Goal: Task Accomplishment & Management: Use online tool/utility

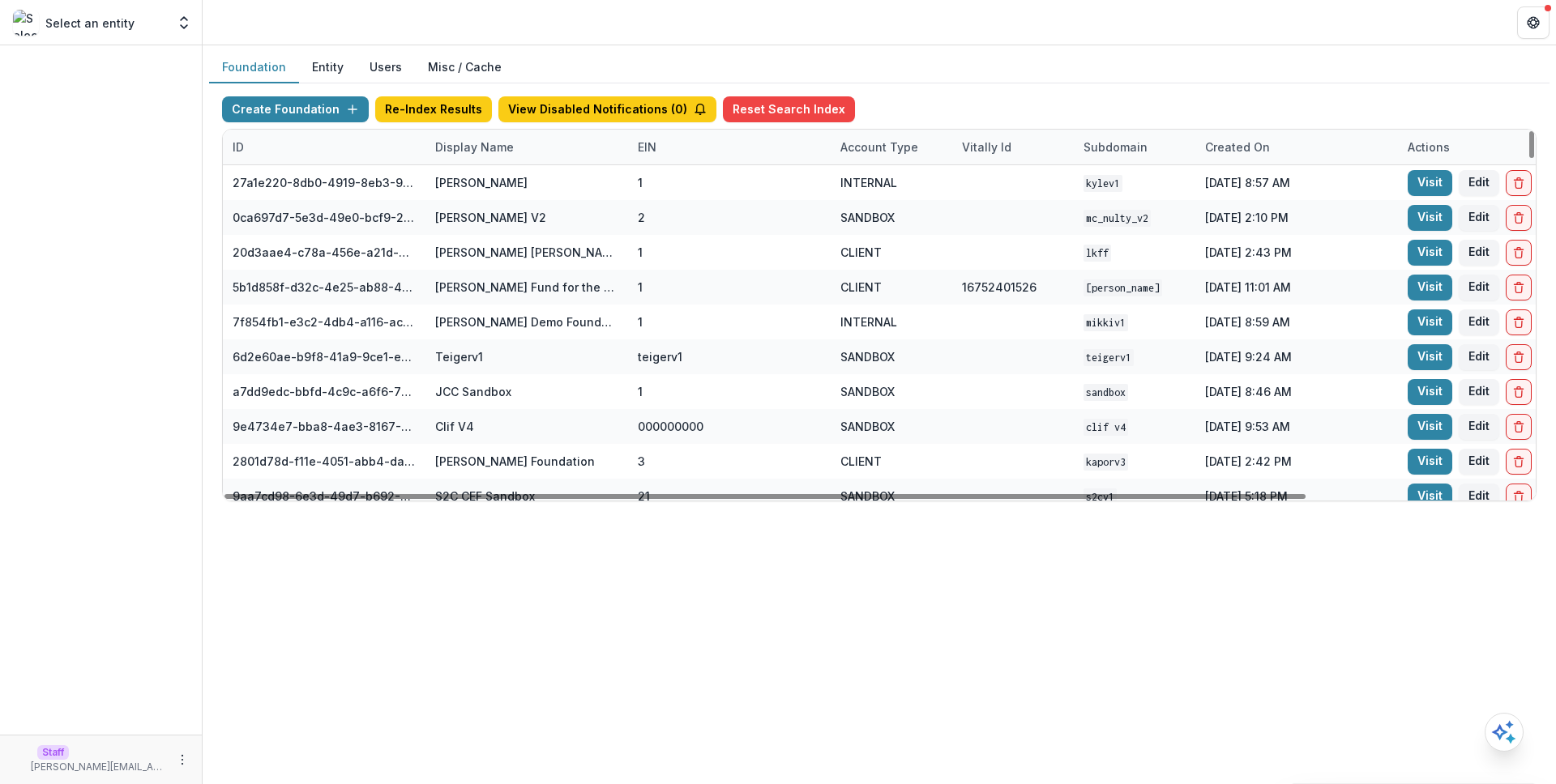
click at [531, 156] on div "Display Name" at bounding box center [527, 147] width 203 height 35
click at [544, 186] on input at bounding box center [526, 184] width 194 height 26
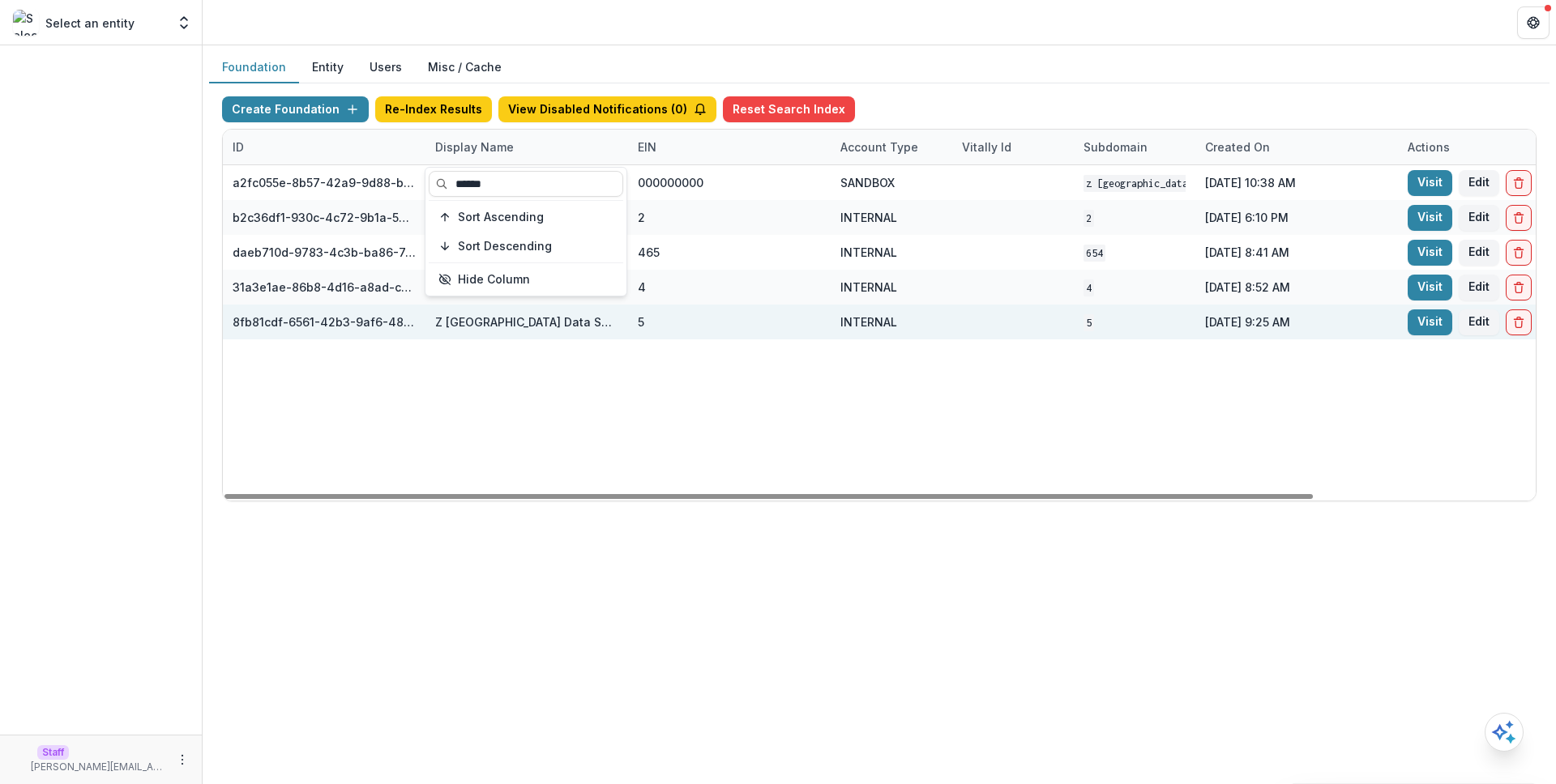
type input "******"
click at [808, 331] on div "5" at bounding box center [729, 322] width 184 height 35
click at [770, 334] on div "5" at bounding box center [729, 322] width 184 height 35
click at [1430, 321] on link "Visit" at bounding box center [1430, 322] width 44 height 26
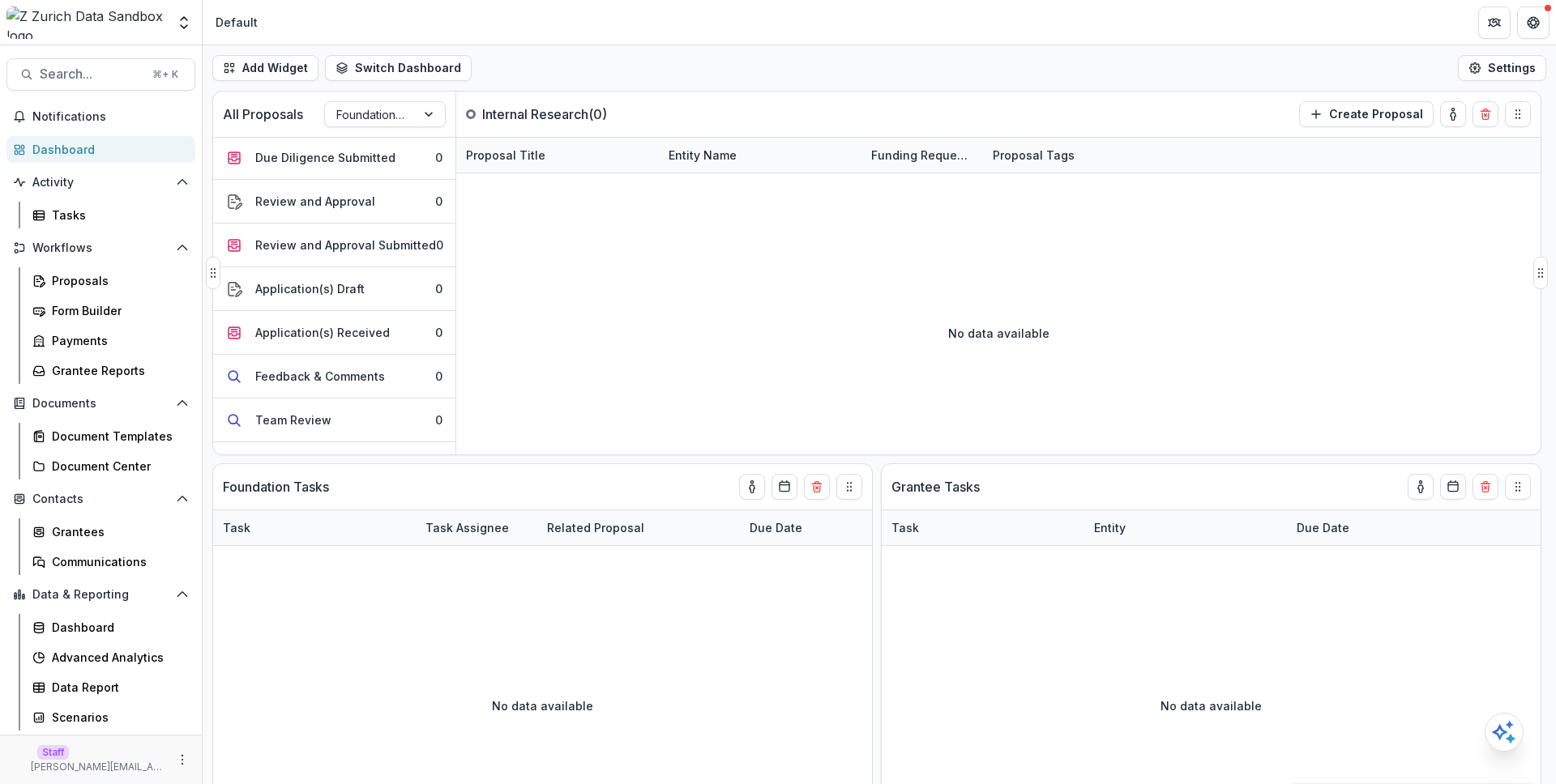
scroll to position [645, 0]
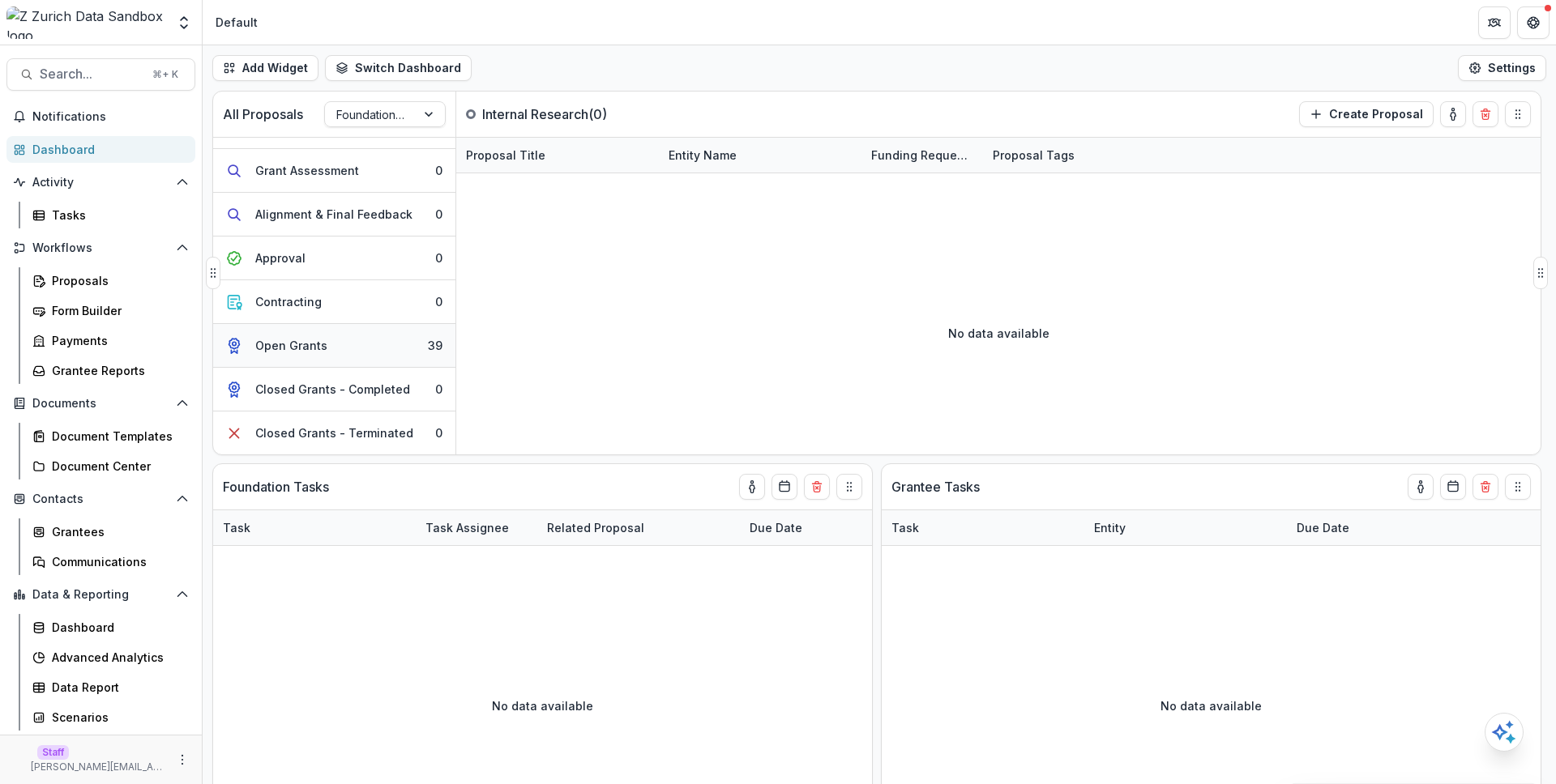
click at [284, 339] on div "Open Grants" at bounding box center [291, 346] width 72 height 17
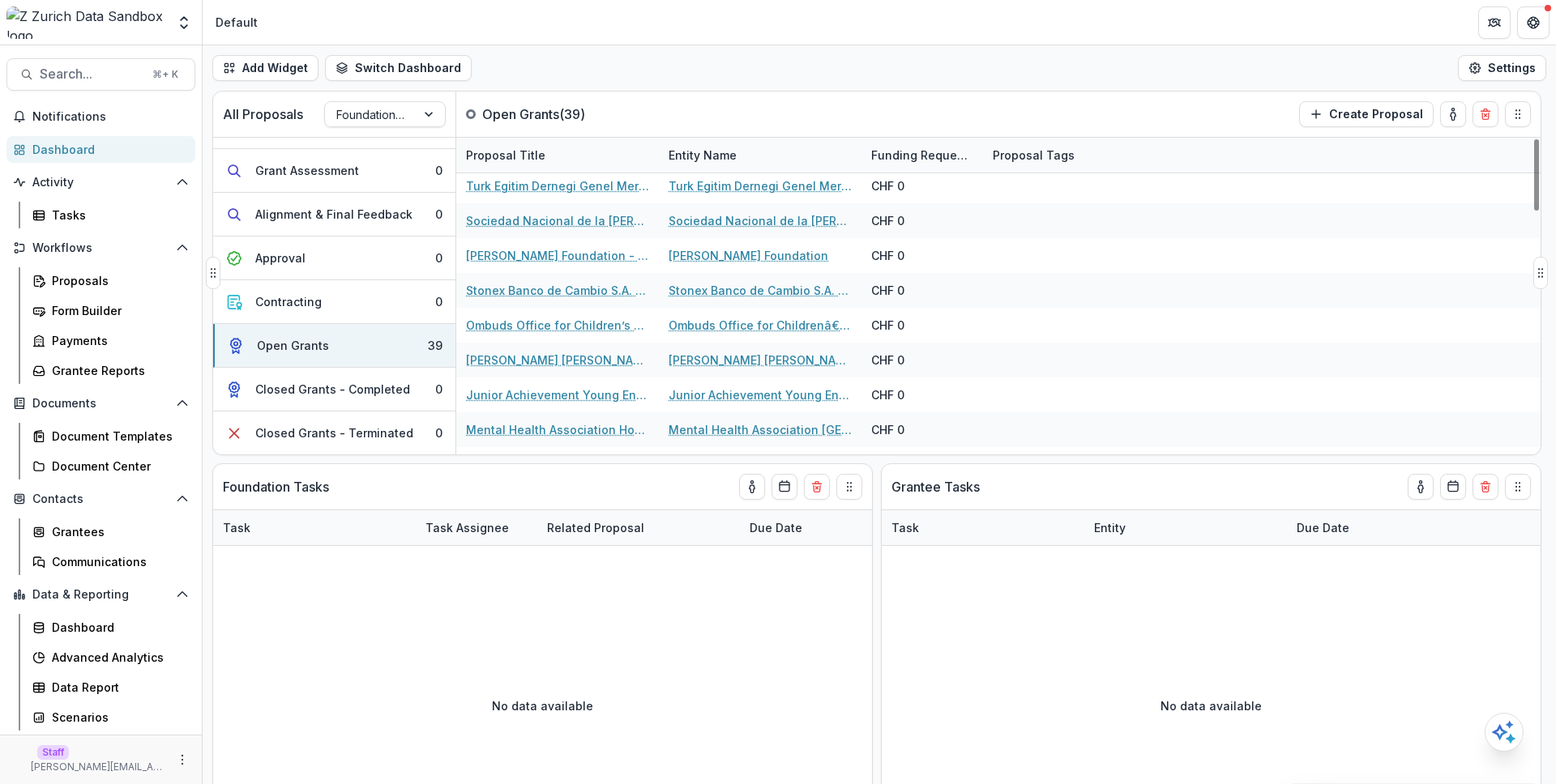
scroll to position [286, 0]
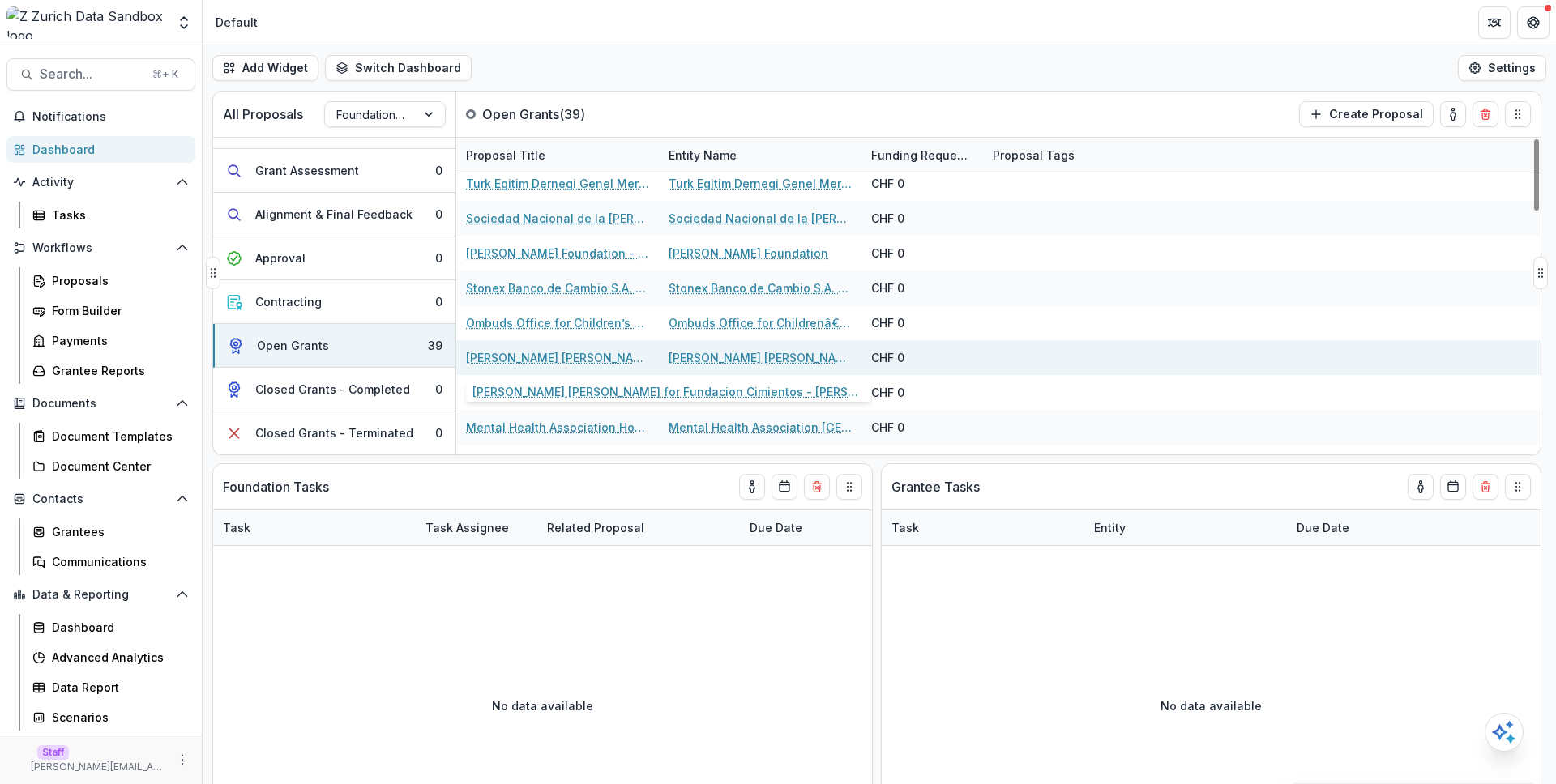
click at [534, 357] on link "Morgan Stanley for Fundacion Cimientos - Morgan Stanley for Fundacion Cimientos" at bounding box center [557, 357] width 184 height 17
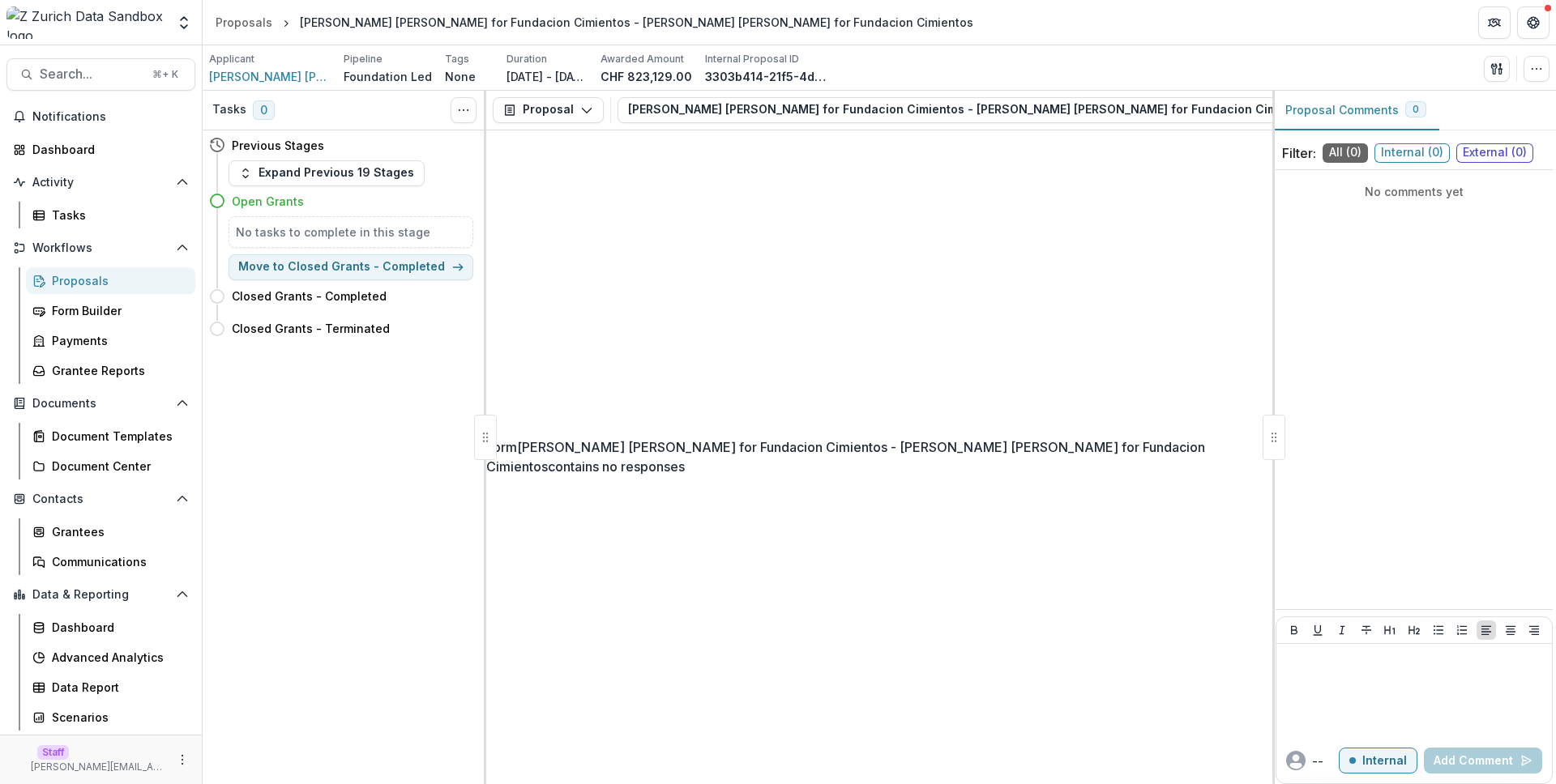
click at [163, 280] on div "Proposals" at bounding box center [117, 281] width 131 height 17
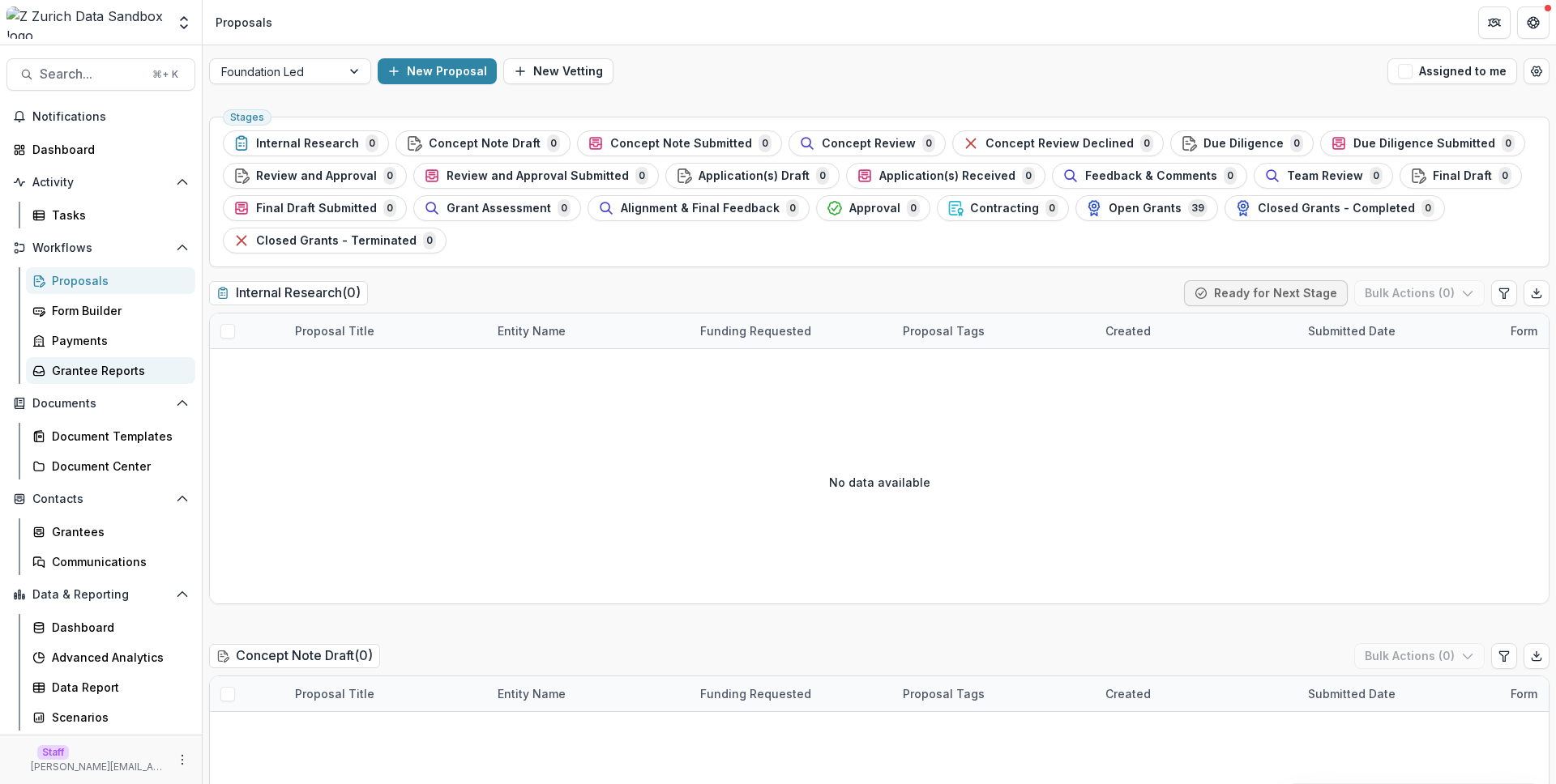
click at [118, 373] on div "Grantee Reports" at bounding box center [117, 371] width 131 height 17
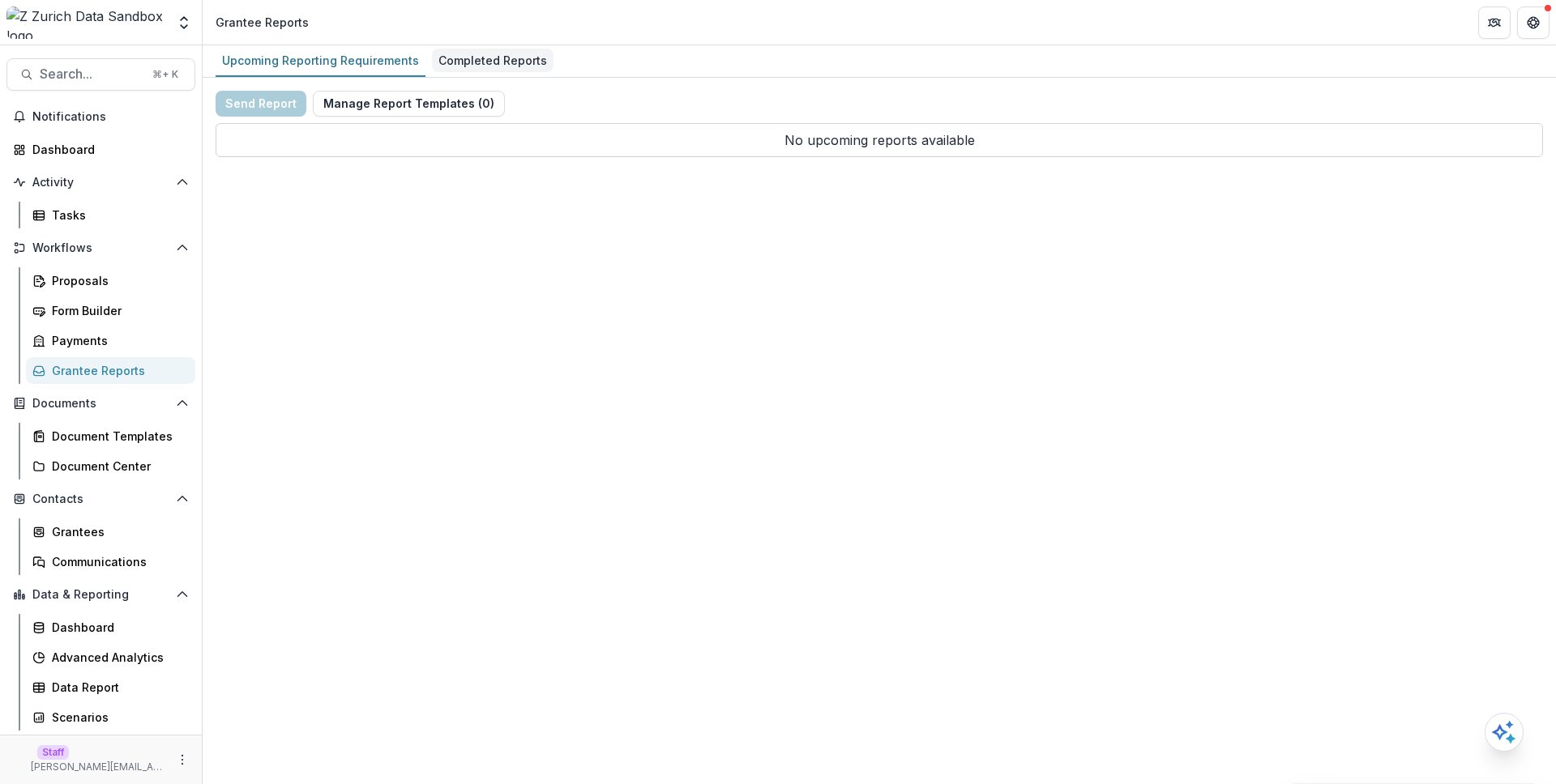
click at [490, 47] on link "Completed Reports" at bounding box center [492, 61] width 121 height 32
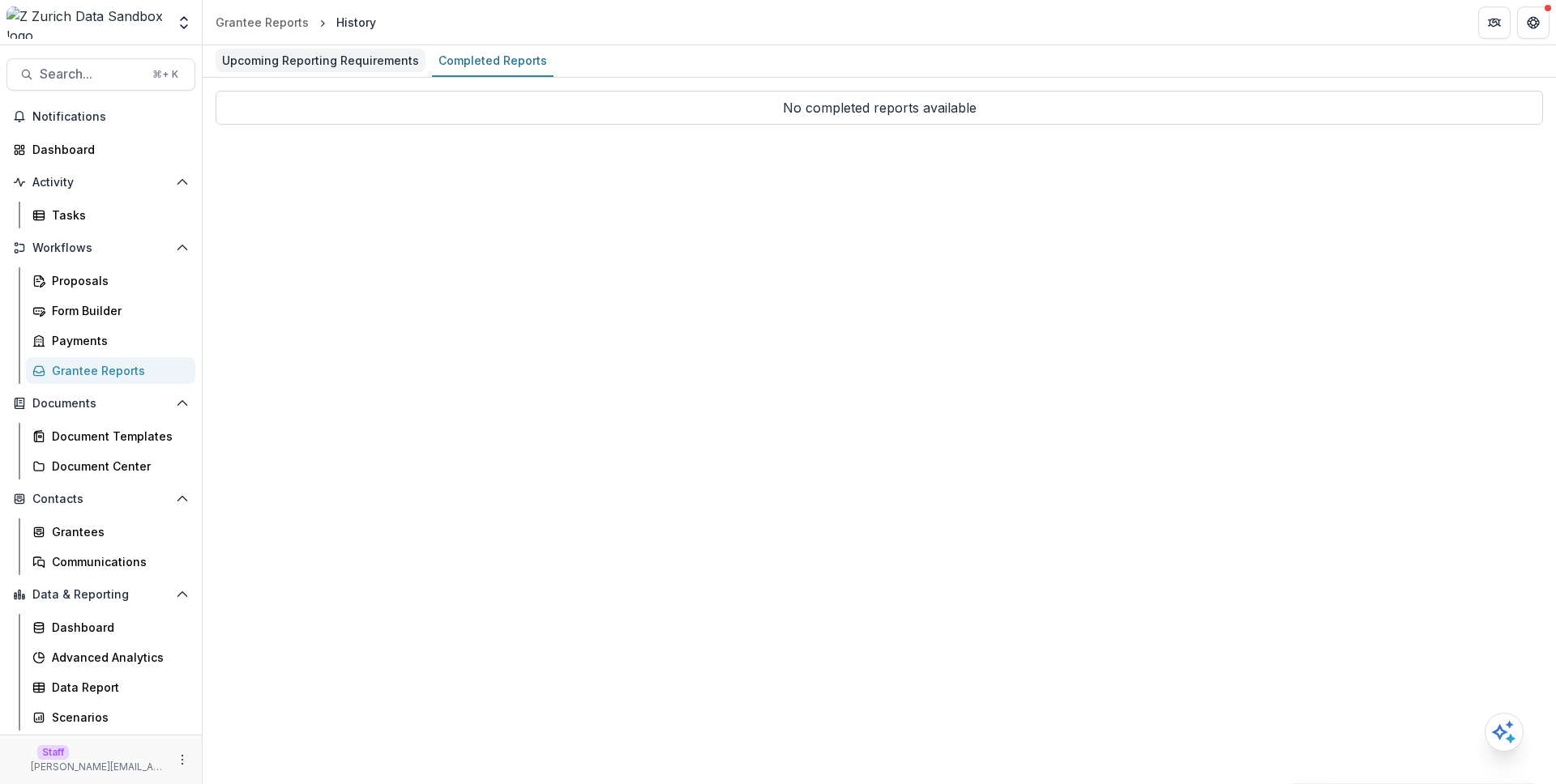
click at [331, 70] on div "Upcoming Reporting Requirements" at bounding box center [320, 61] width 210 height 23
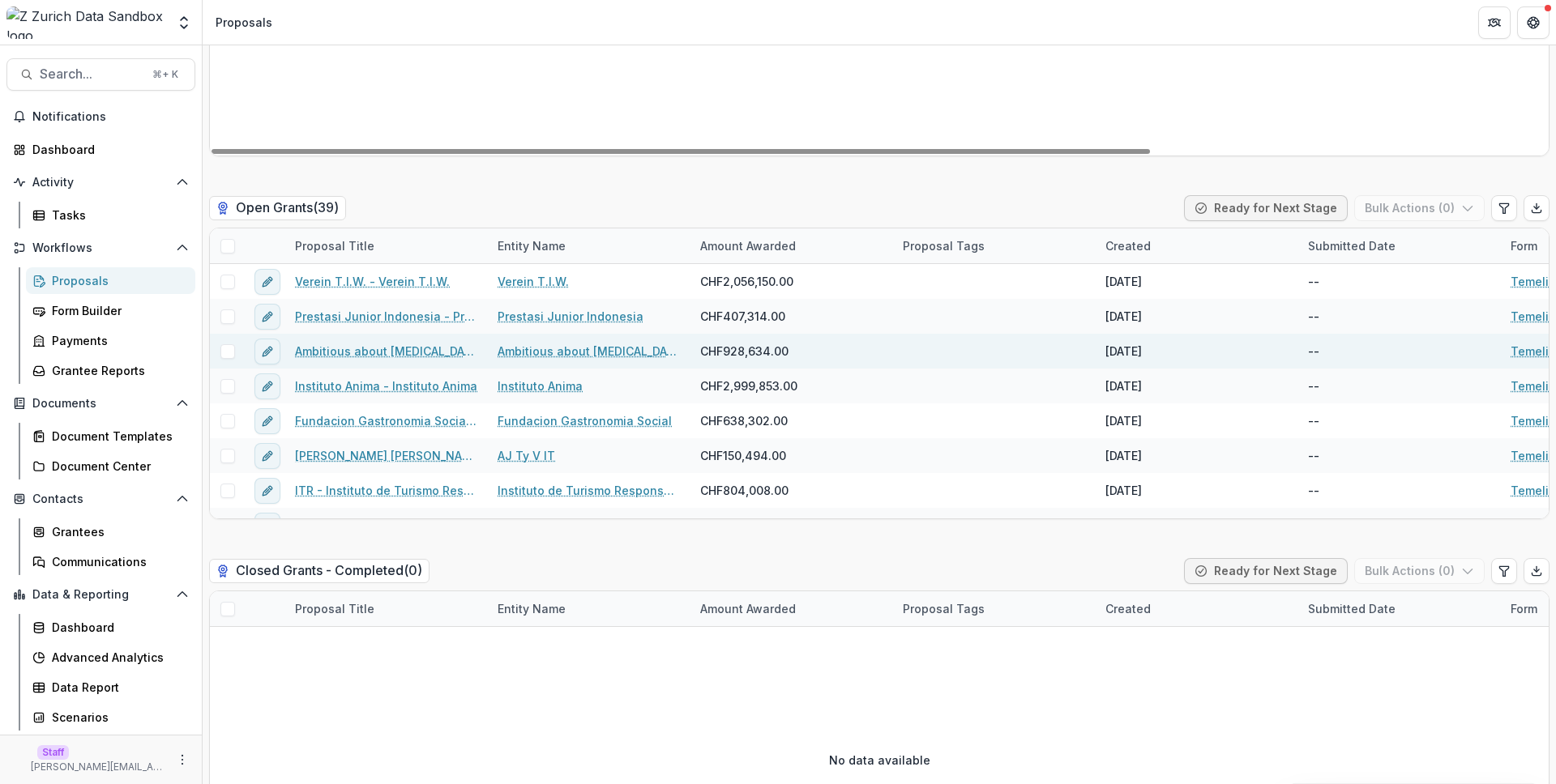
scroll to position [6998, 0]
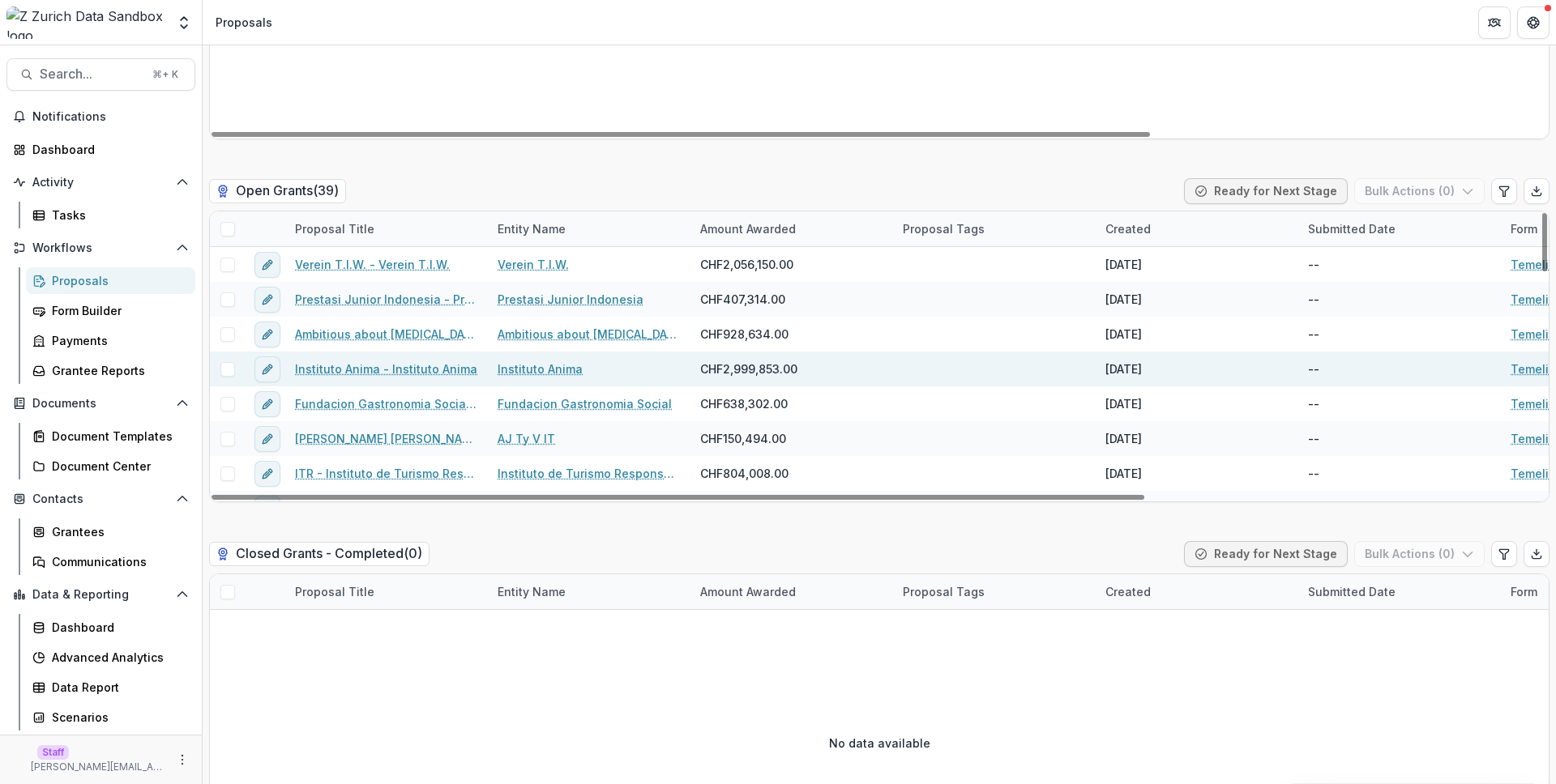
click at [421, 360] on link "Instituto Anima - Instituto Anima" at bounding box center [386, 369] width 183 height 17
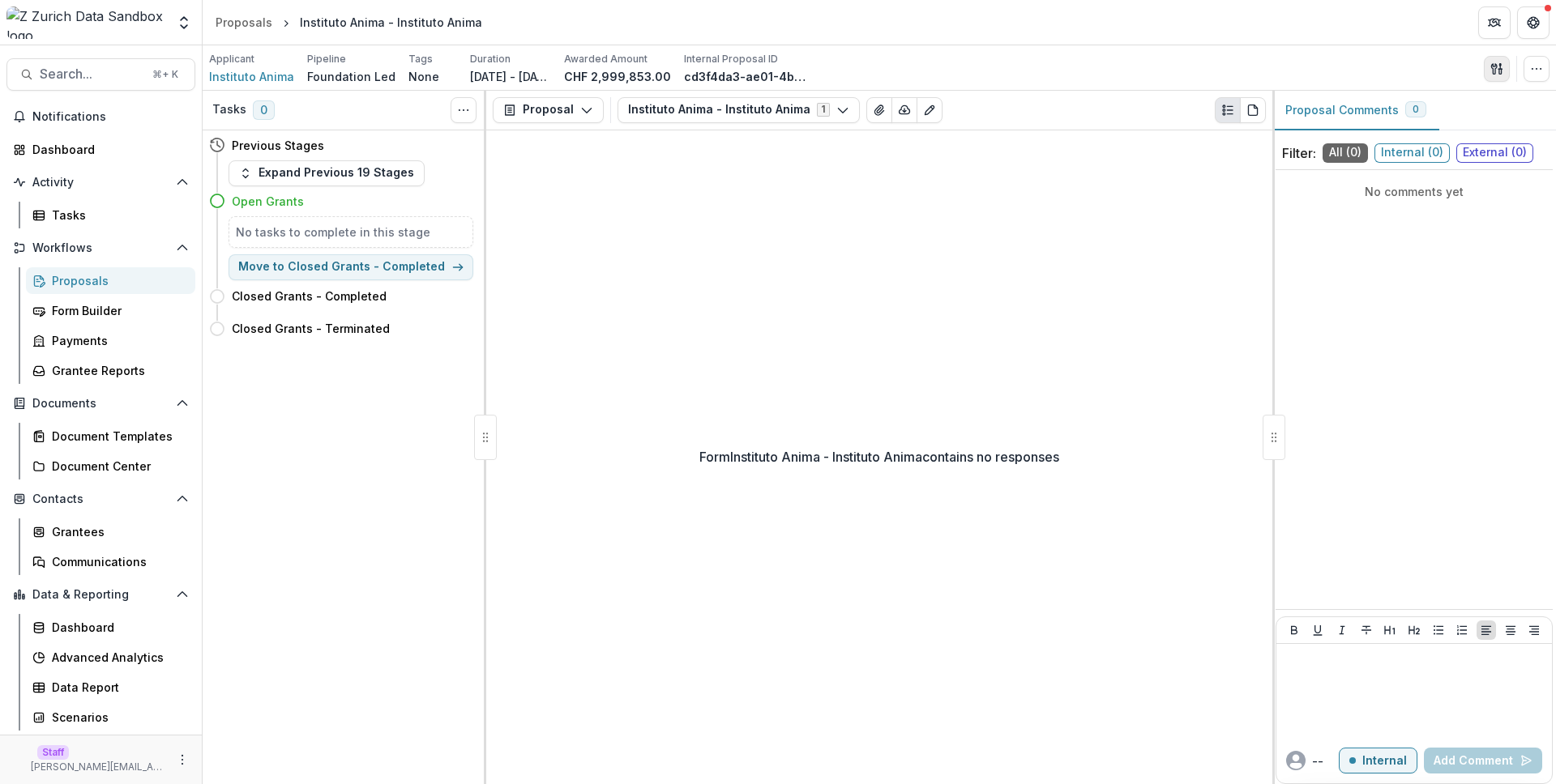
click at [1501, 65] on icon "button" at bounding box center [1496, 68] width 12 height 12
click at [1378, 127] on button "Proposal Files" at bounding box center [1419, 133] width 173 height 27
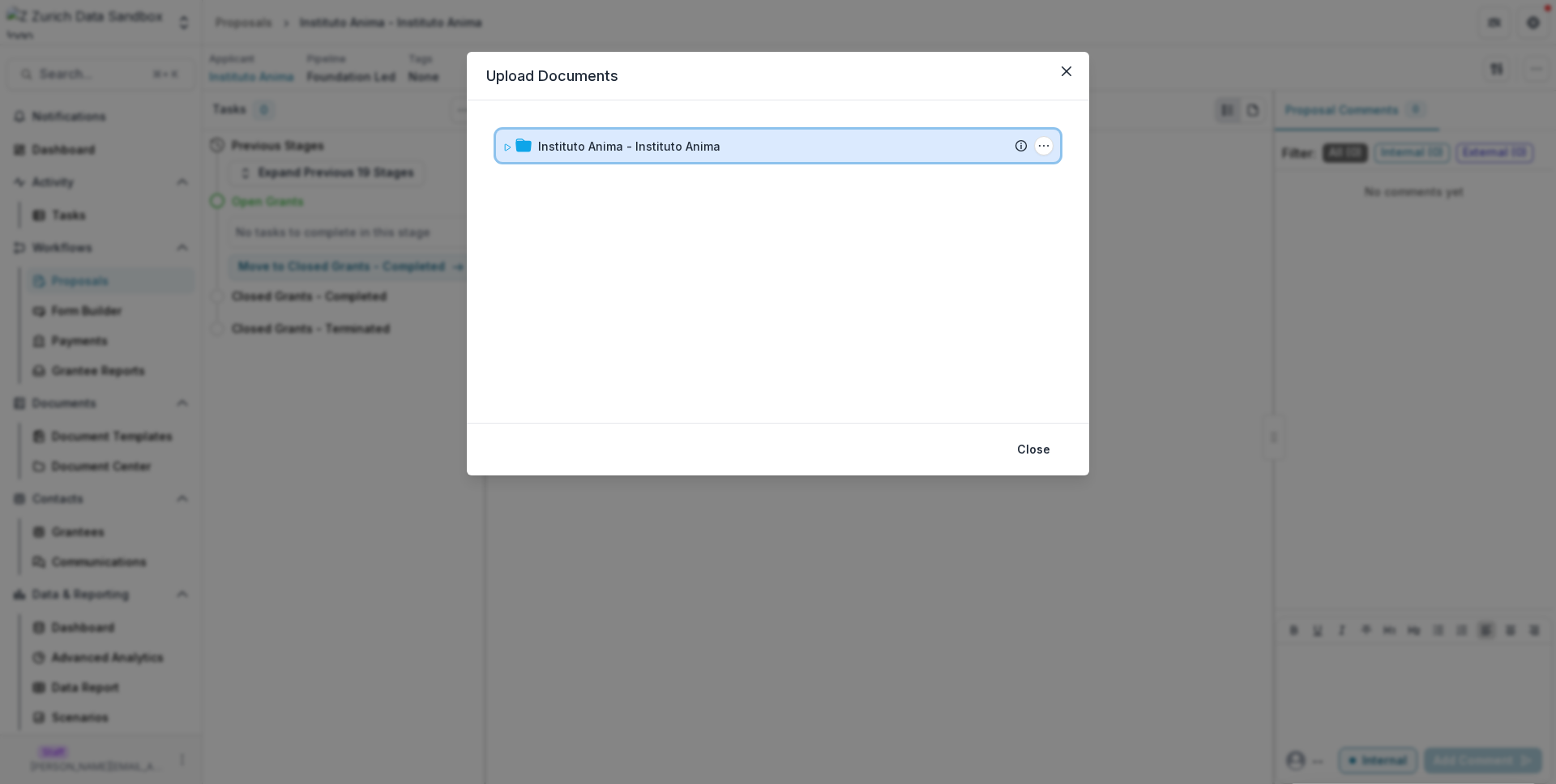
click at [902, 148] on div "Instituto Anima - Instituto Anima" at bounding box center [782, 146] width 489 height 17
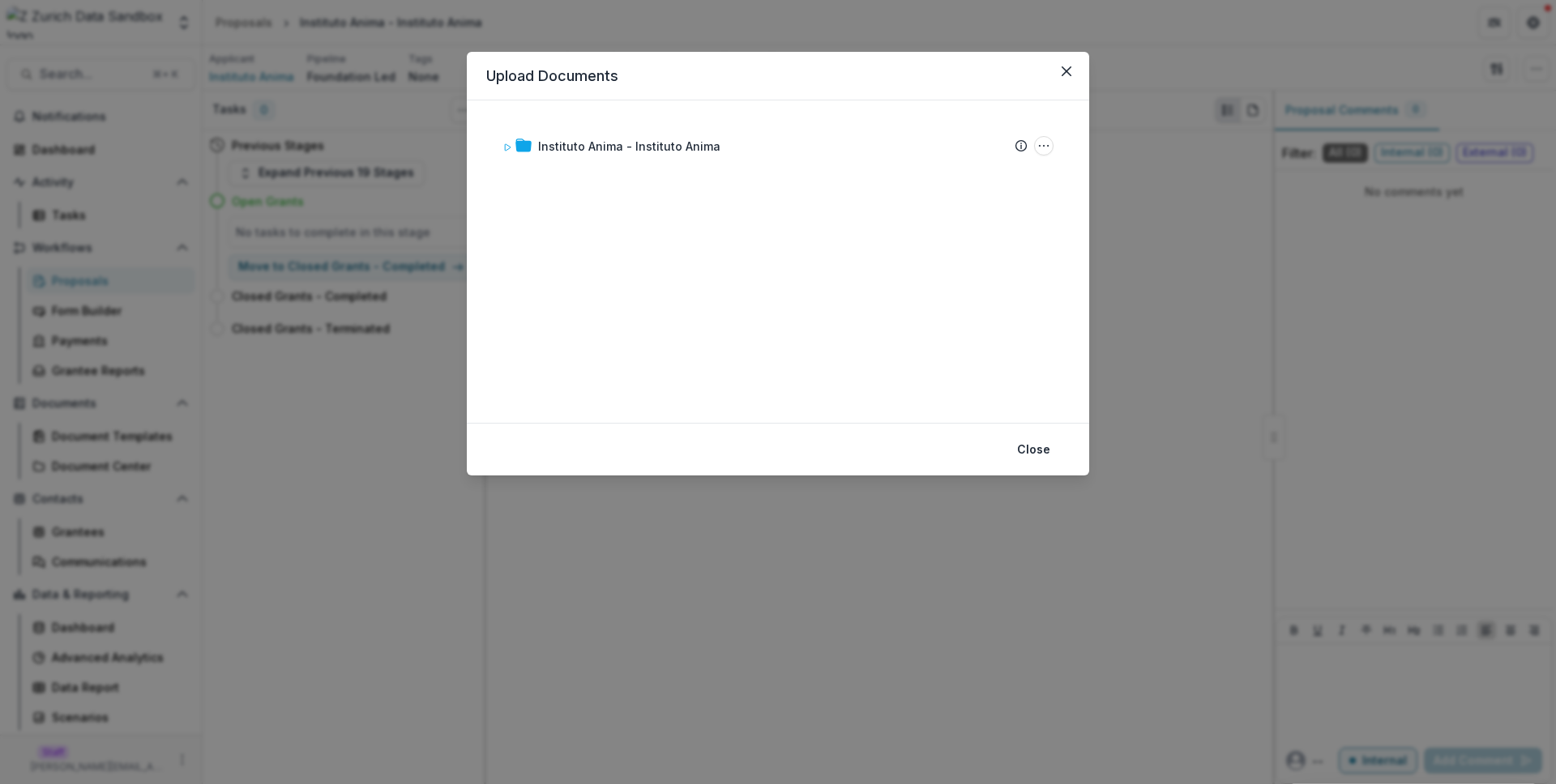
click at [1294, 115] on div "Upload Documents Instituto Anima - Instituto Anima Submission Temelio Proposal …" at bounding box center [778, 392] width 1556 height 784
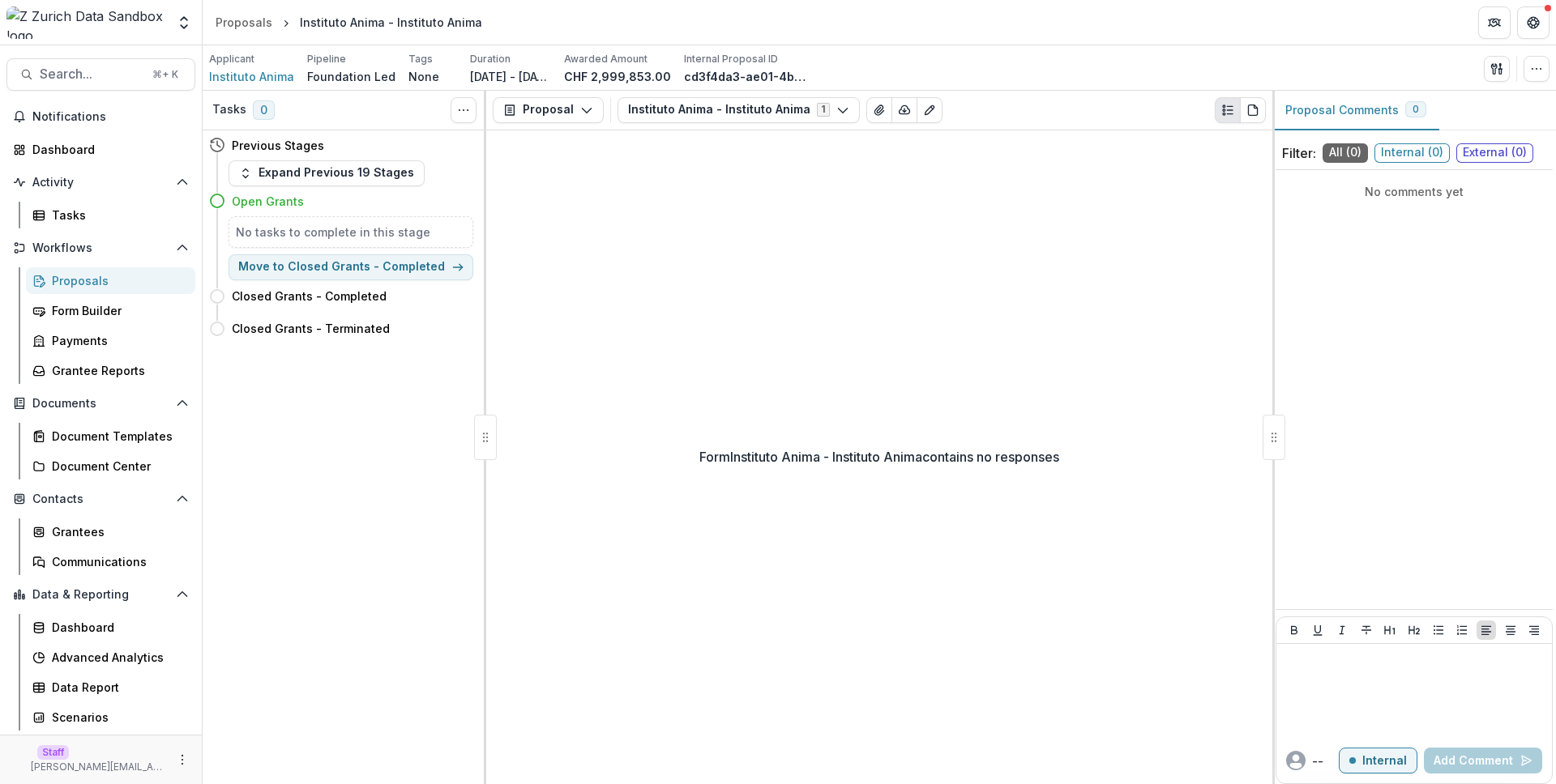
click at [989, 158] on div "Form Instituto Anima - Instituto Anima contains no responses" at bounding box center [879, 457] width 786 height 654
click at [734, 302] on div "Form Instituto Anima - Instituto Anima contains no responses" at bounding box center [879, 457] width 786 height 654
click at [143, 679] on div "Data Report" at bounding box center [117, 688] width 131 height 17
click at [748, 232] on div "Form Instituto Anima - Instituto Anima contains no responses" at bounding box center [879, 457] width 786 height 654
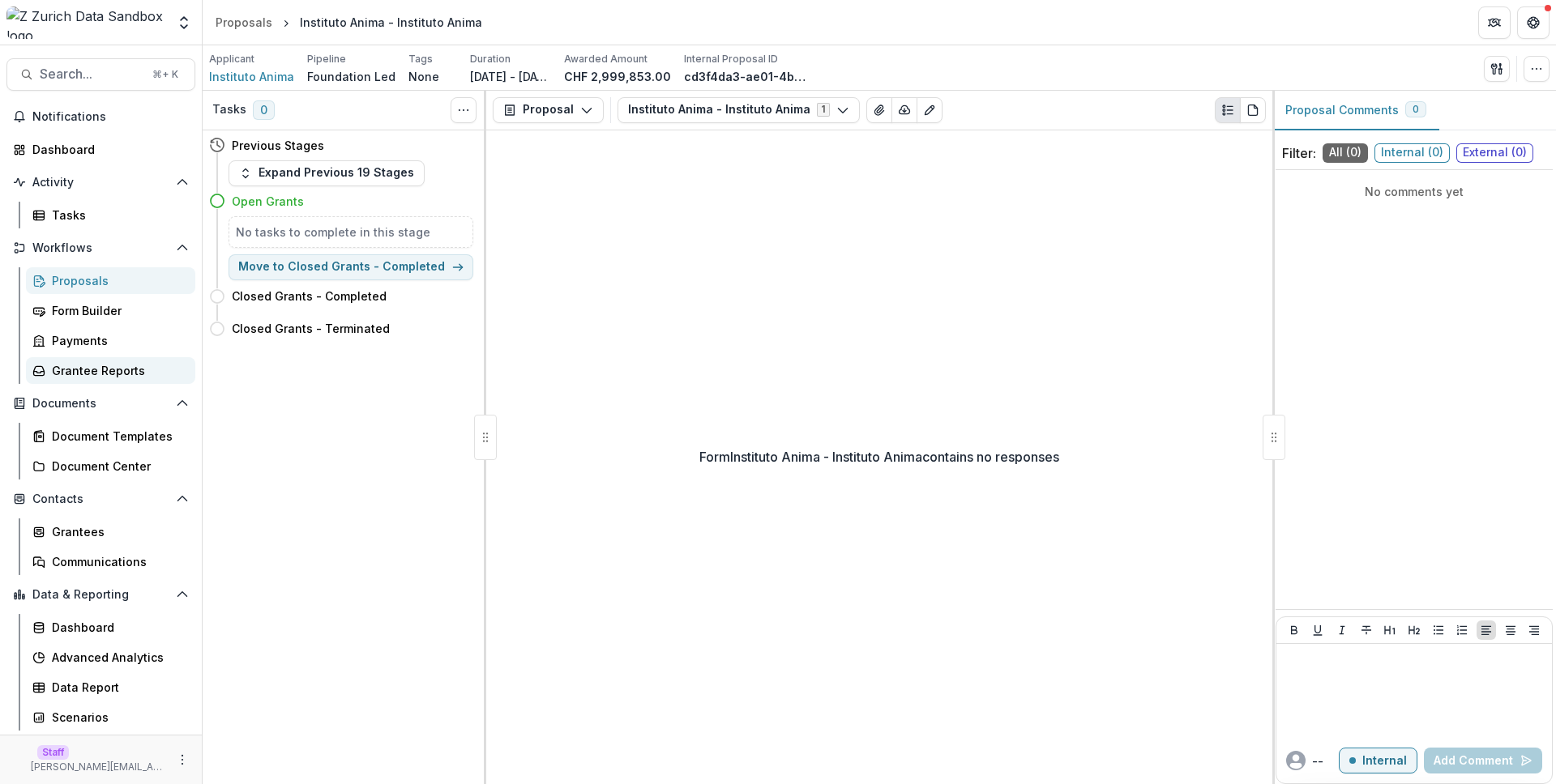
click at [142, 365] on div "Grantee Reports" at bounding box center [117, 371] width 131 height 17
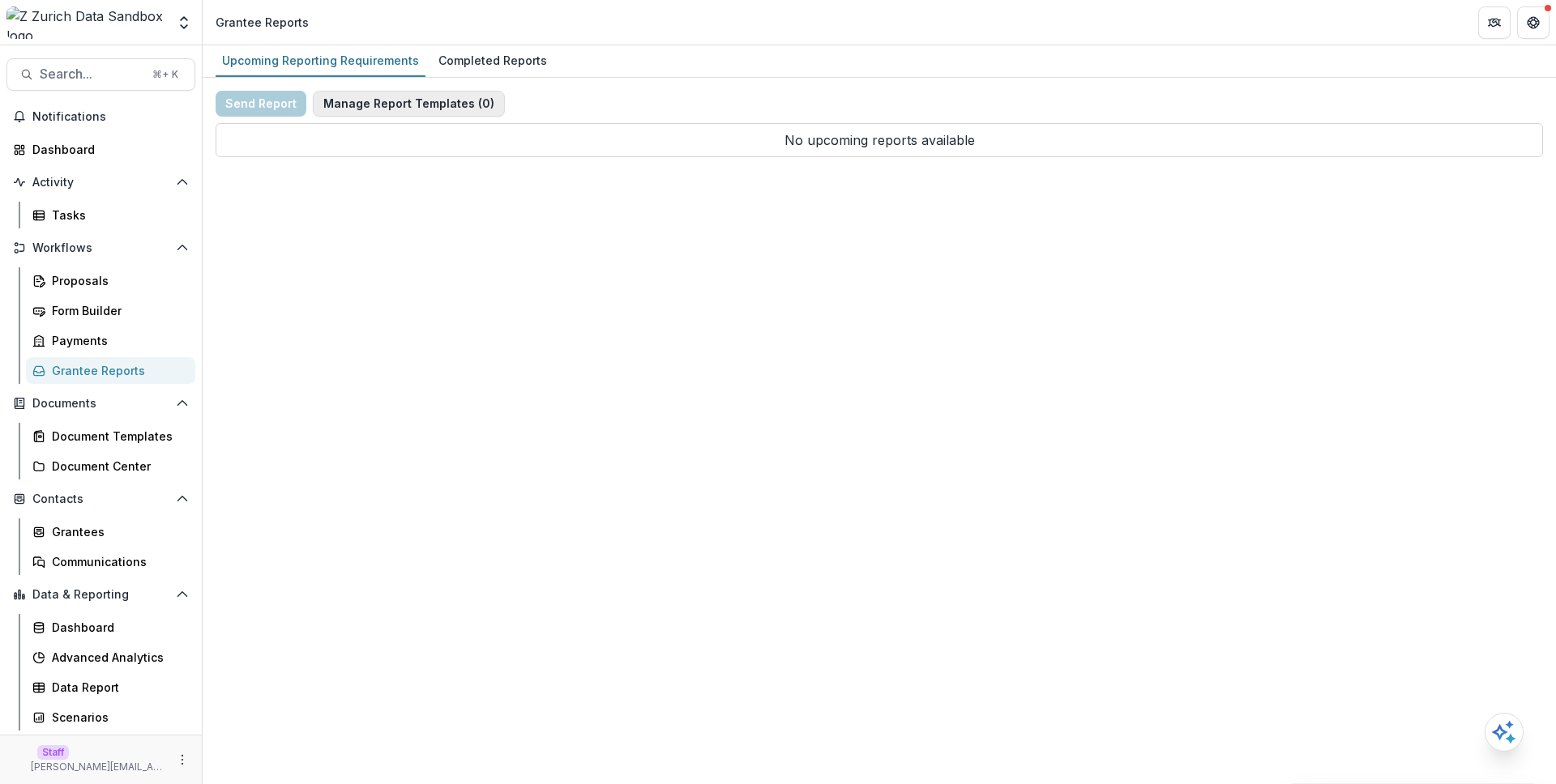
click at [422, 104] on button "Manage Report Templates ( 0 )" at bounding box center [409, 103] width 192 height 26
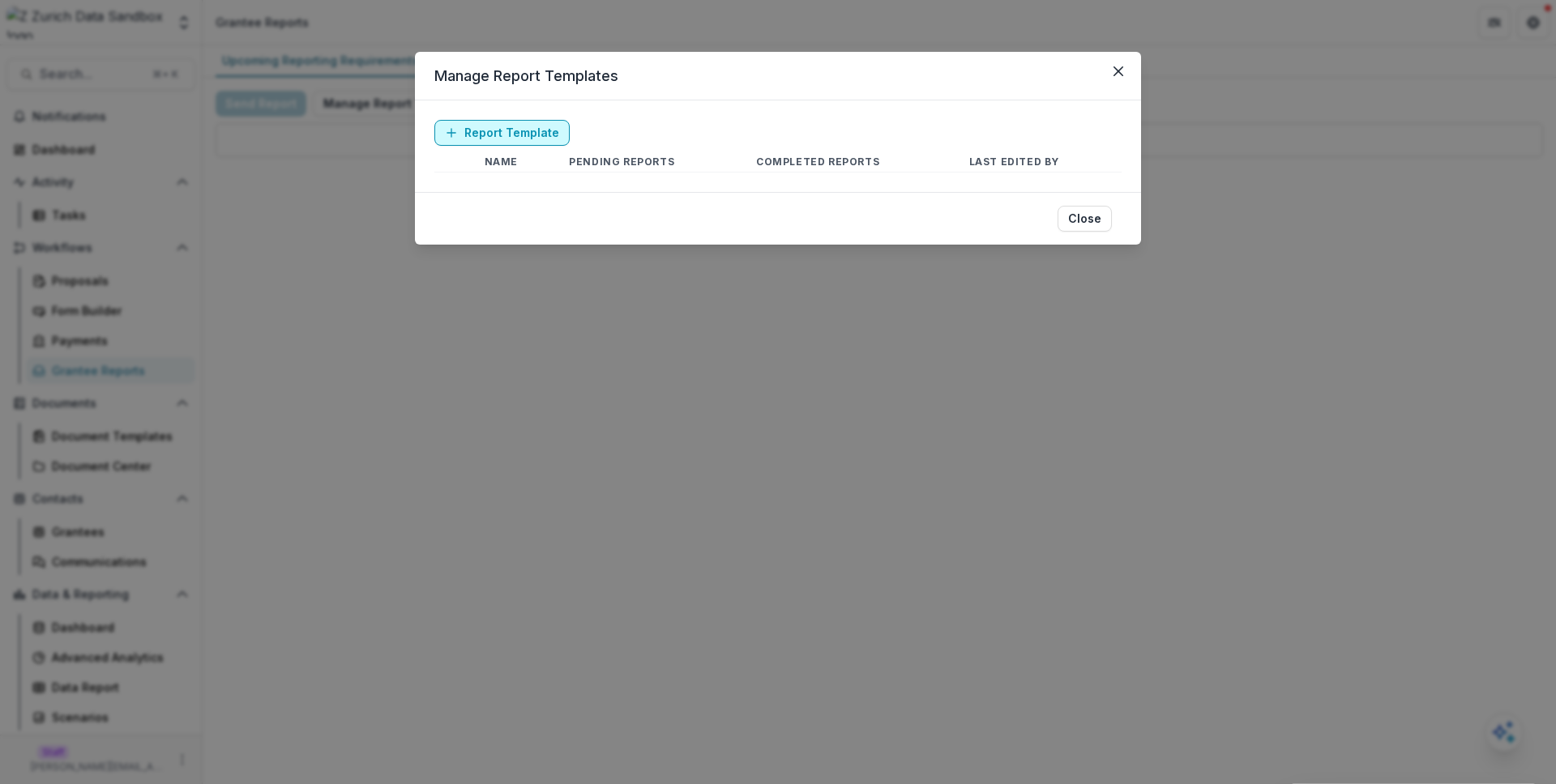
click at [484, 134] on link "Report Template" at bounding box center [502, 133] width 136 height 26
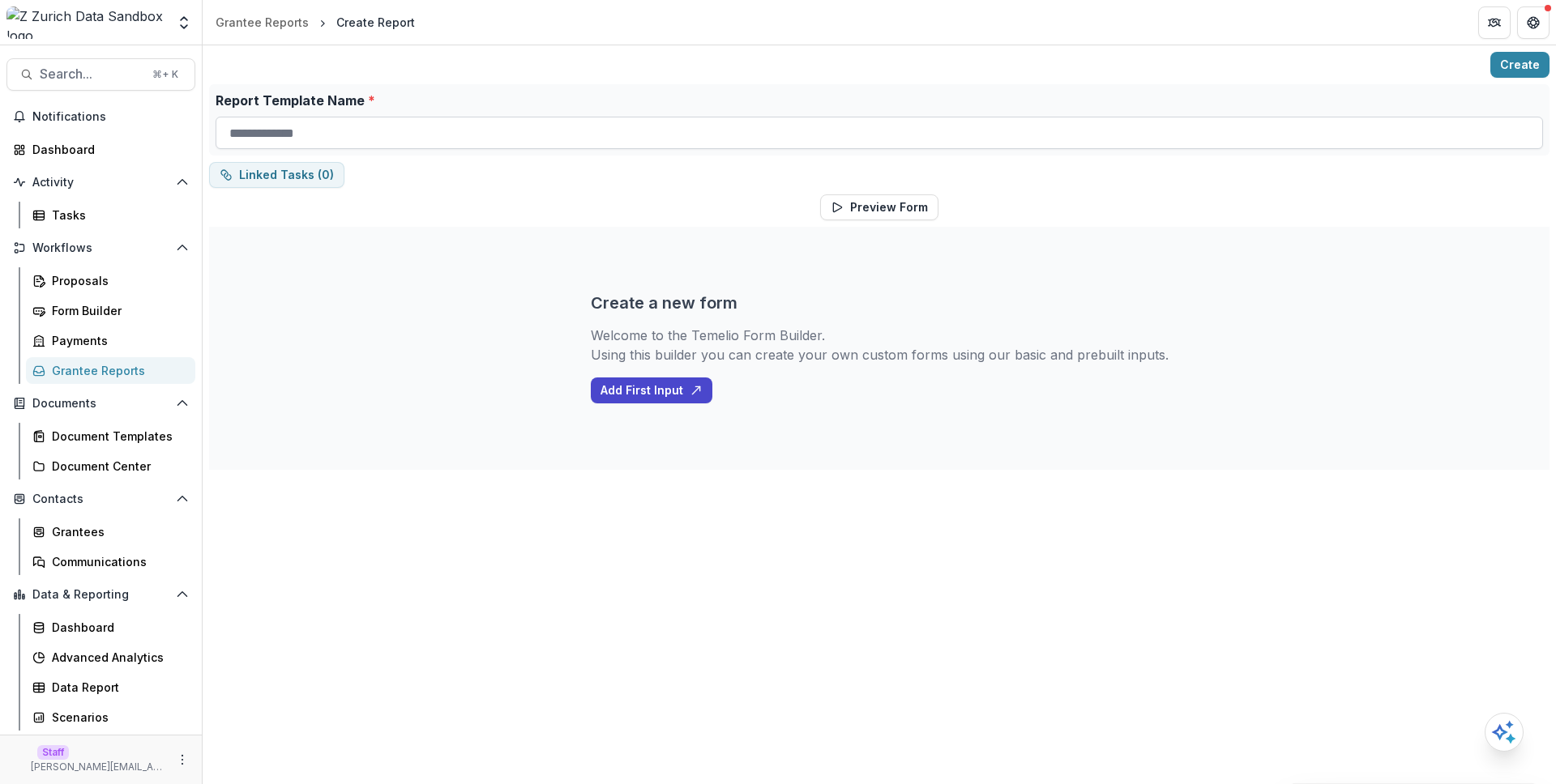
click at [489, 138] on input "Report Template Name *" at bounding box center [878, 133] width 1327 height 33
type input "**********"
click at [633, 392] on button "Add First Input" at bounding box center [652, 390] width 121 height 26
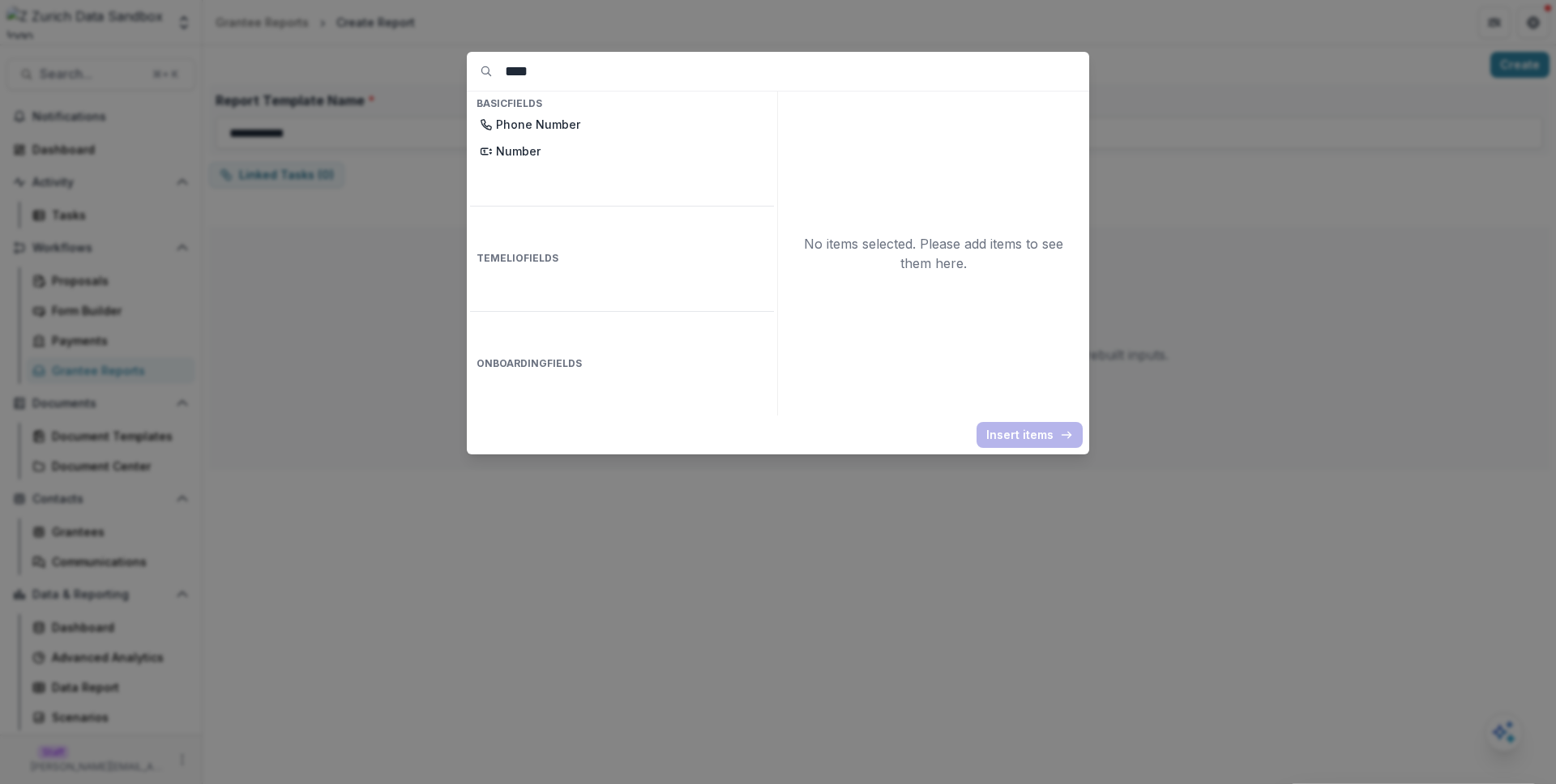
type input "*****"
type input "****"
click at [639, 126] on p "Currency" at bounding box center [630, 125] width 268 height 17
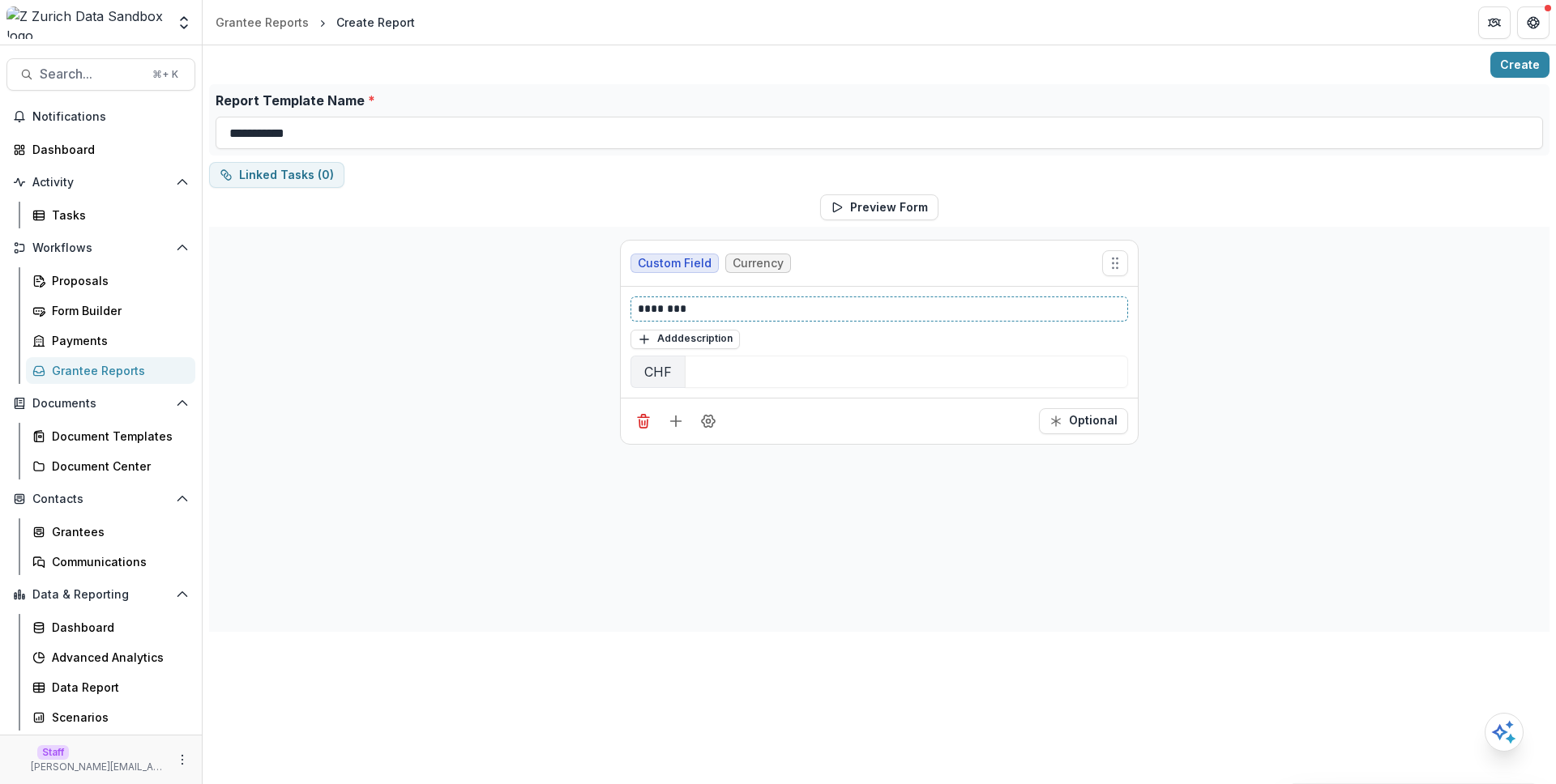
click at [675, 309] on p "********" at bounding box center [879, 309] width 483 height 17
click at [876, 194] on button "Preview Form" at bounding box center [878, 207] width 118 height 26
click at [1254, 230] on div "**********" at bounding box center [879, 429] width 1341 height 405
